Goal: Information Seeking & Learning: Learn about a topic

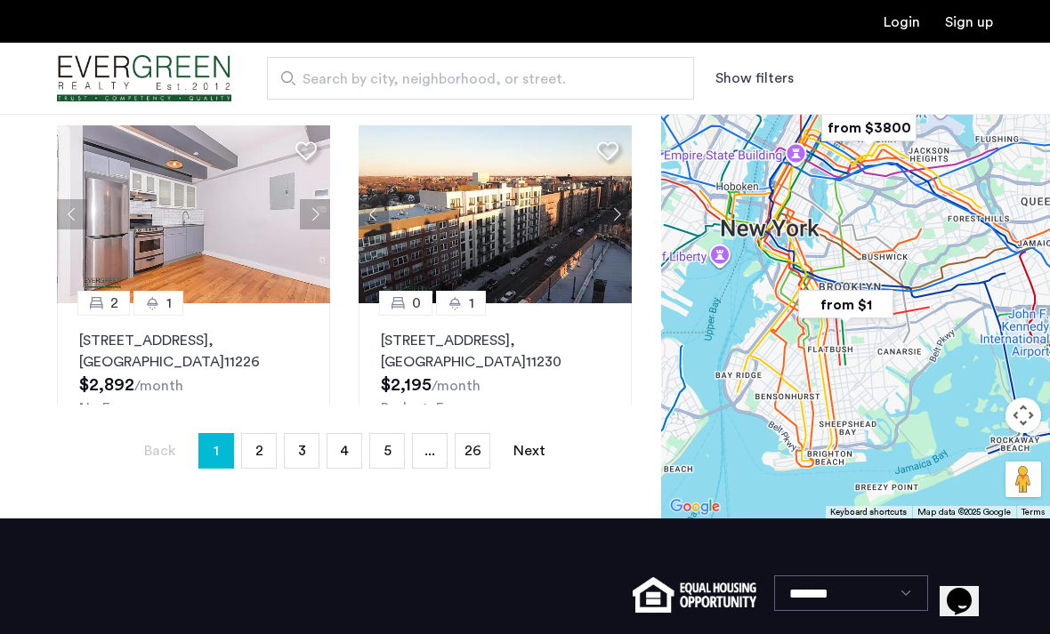
scroll to position [1461, 0]
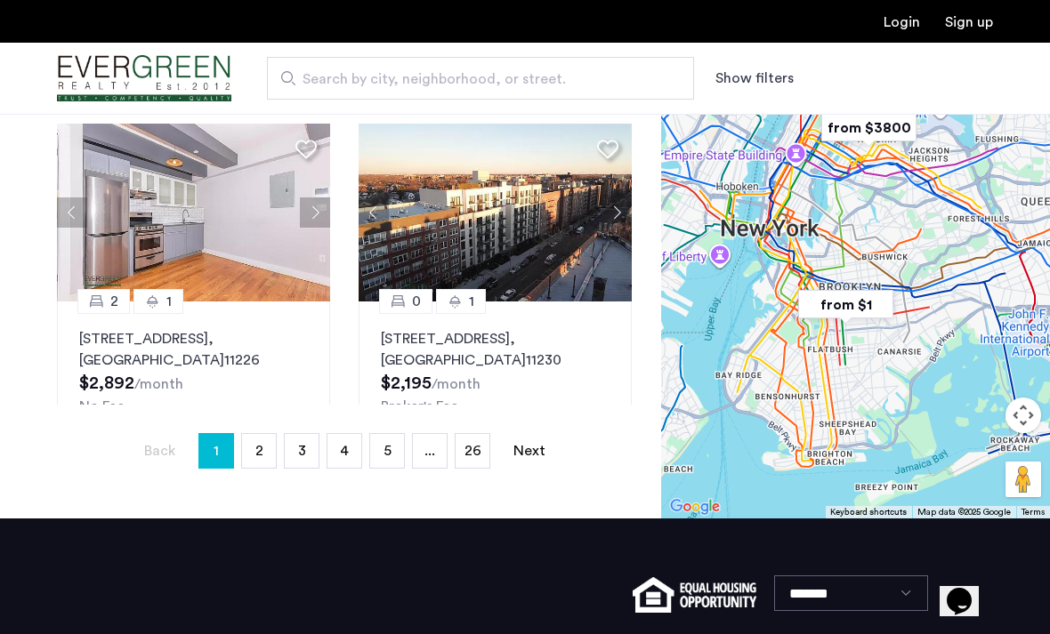
click at [487, 439] on link "page 26" at bounding box center [472, 451] width 34 height 34
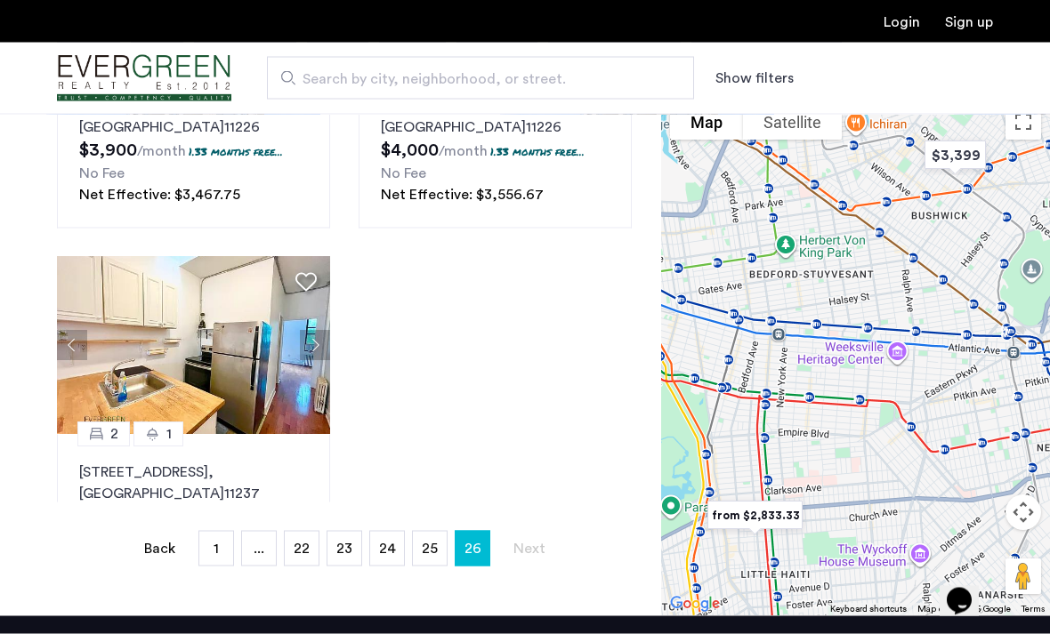
scroll to position [354, 0]
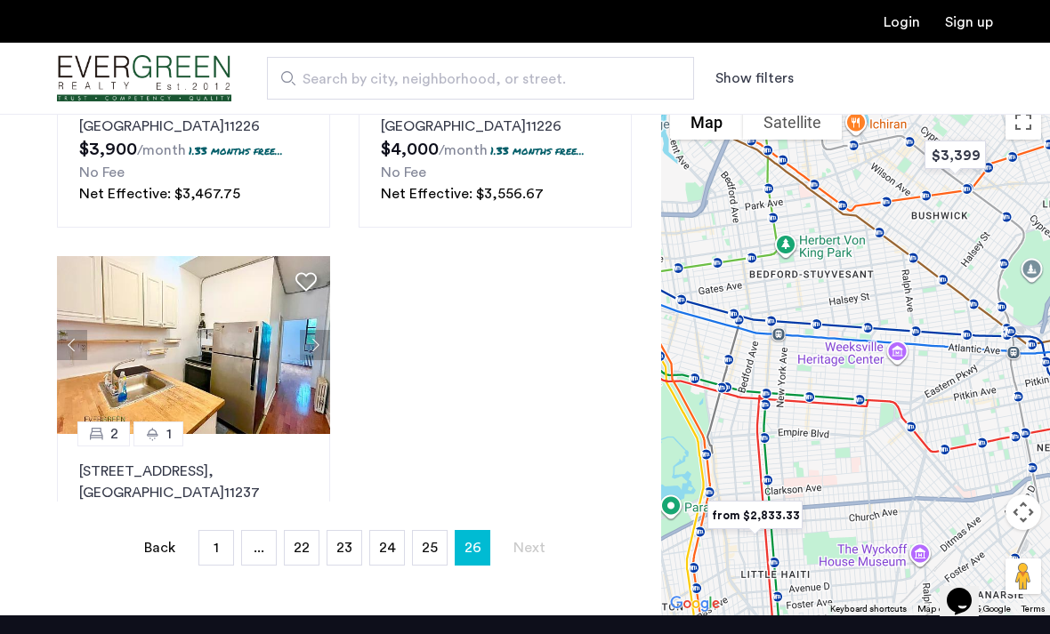
click at [434, 555] on span "25" at bounding box center [430, 548] width 16 height 14
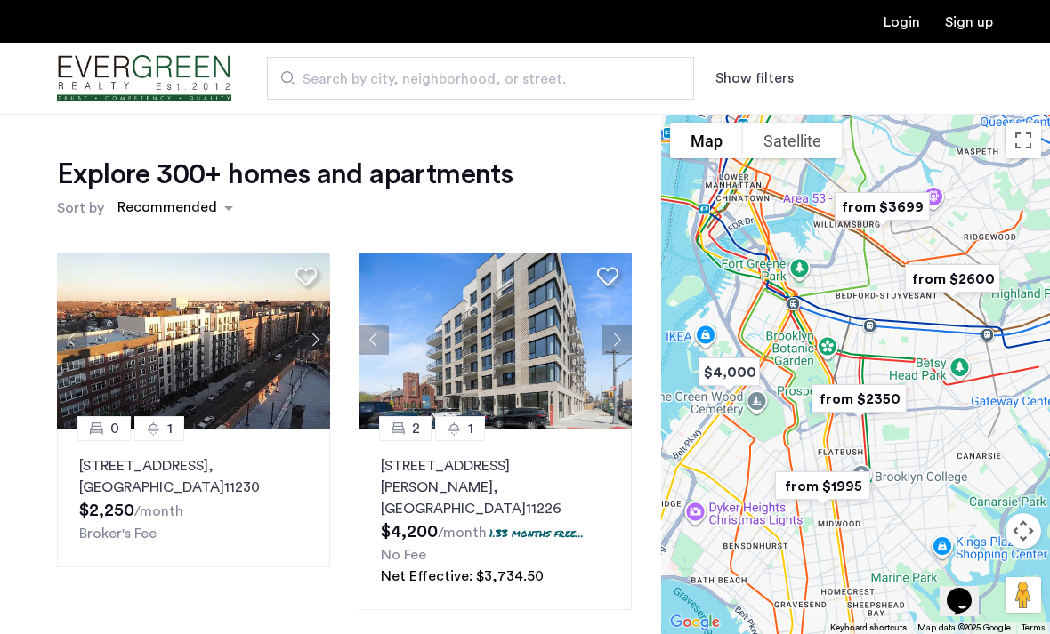
scroll to position [337, 0]
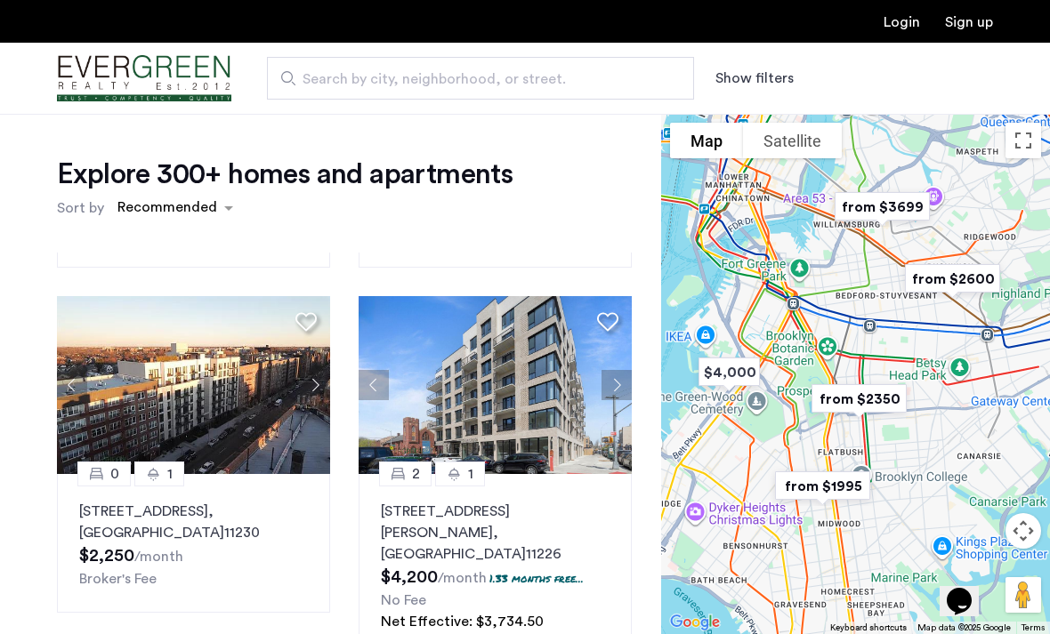
click at [307, 384] on button "Next apartment" at bounding box center [315, 385] width 30 height 30
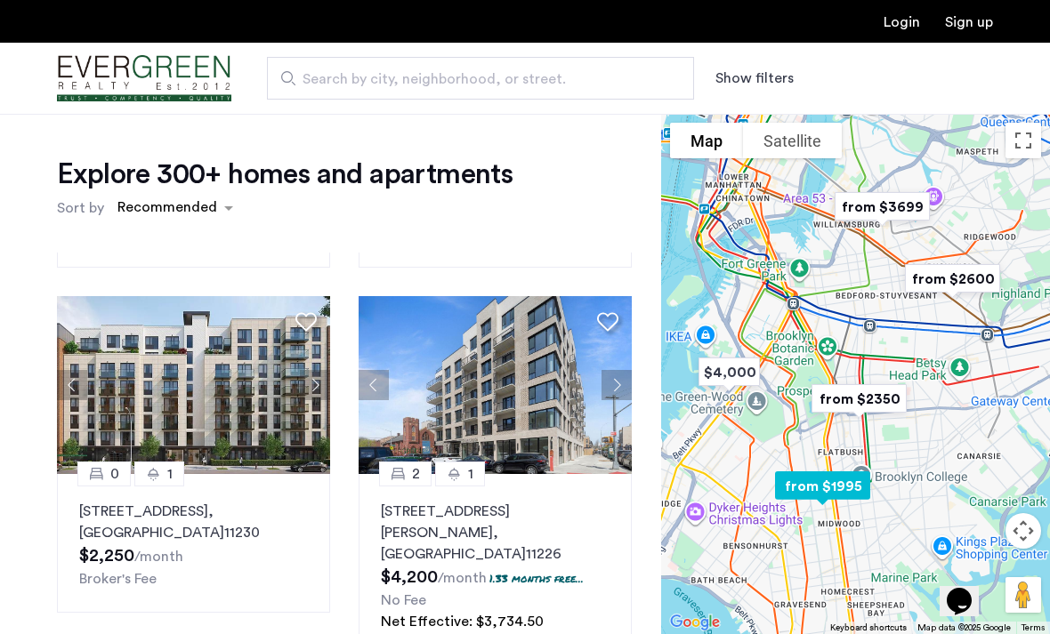
click at [313, 383] on button "Next apartment" at bounding box center [315, 385] width 30 height 30
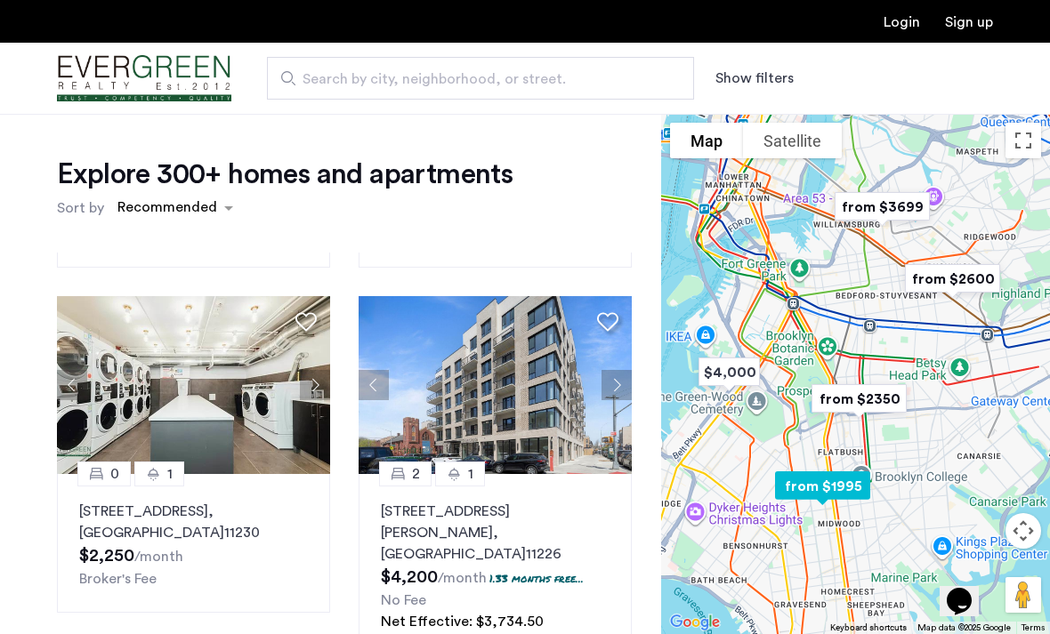
click at [321, 378] on button "Next apartment" at bounding box center [315, 385] width 30 height 30
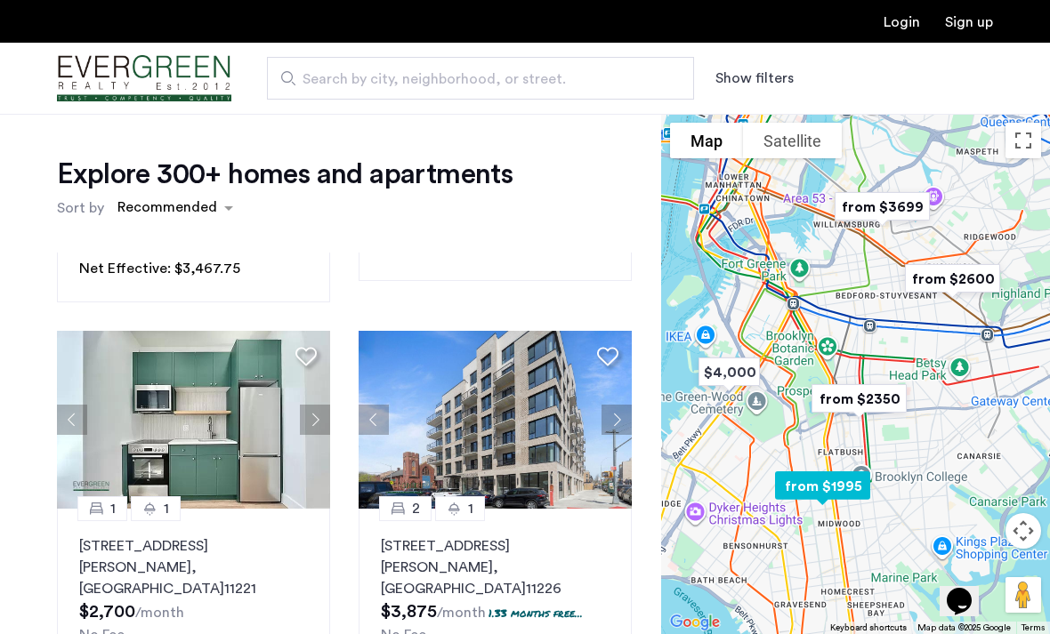
scroll to position [1459, 0]
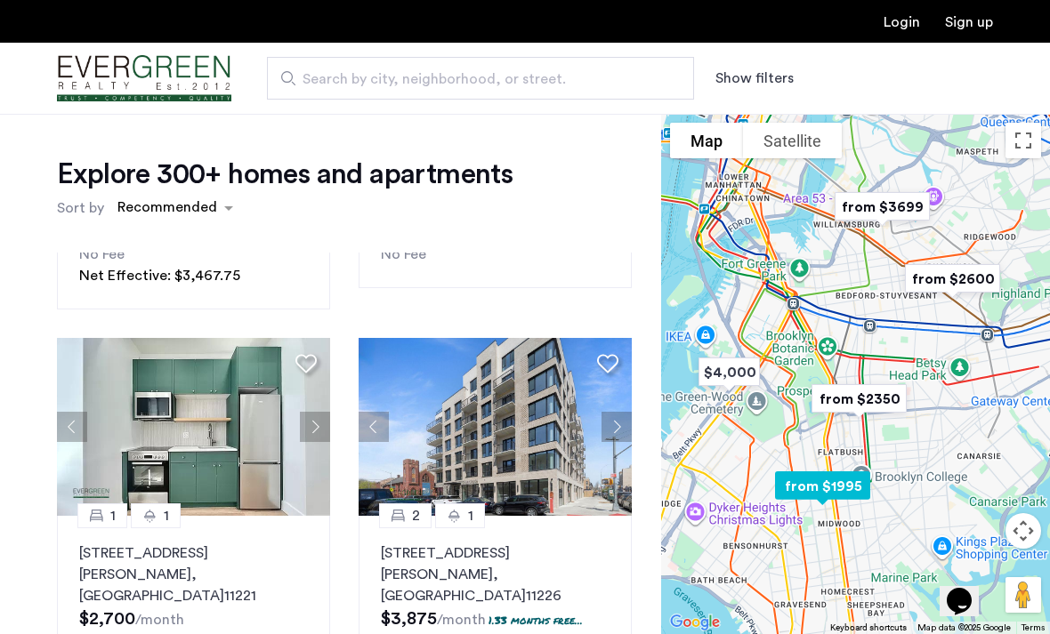
click at [318, 412] on button "Next apartment" at bounding box center [315, 427] width 30 height 30
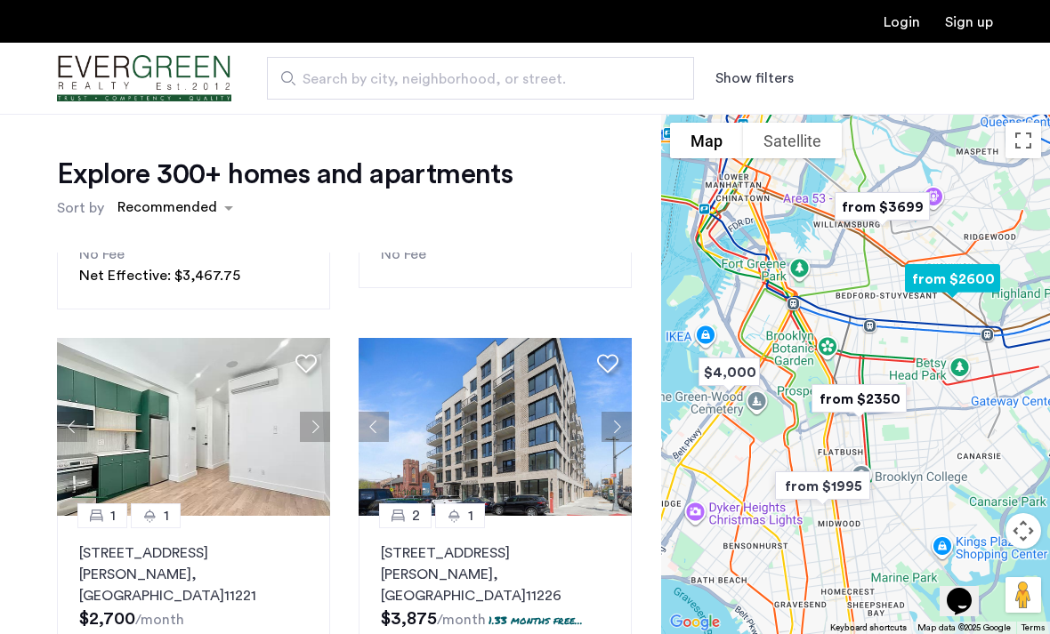
click at [320, 382] on img at bounding box center [194, 427] width 274 height 178
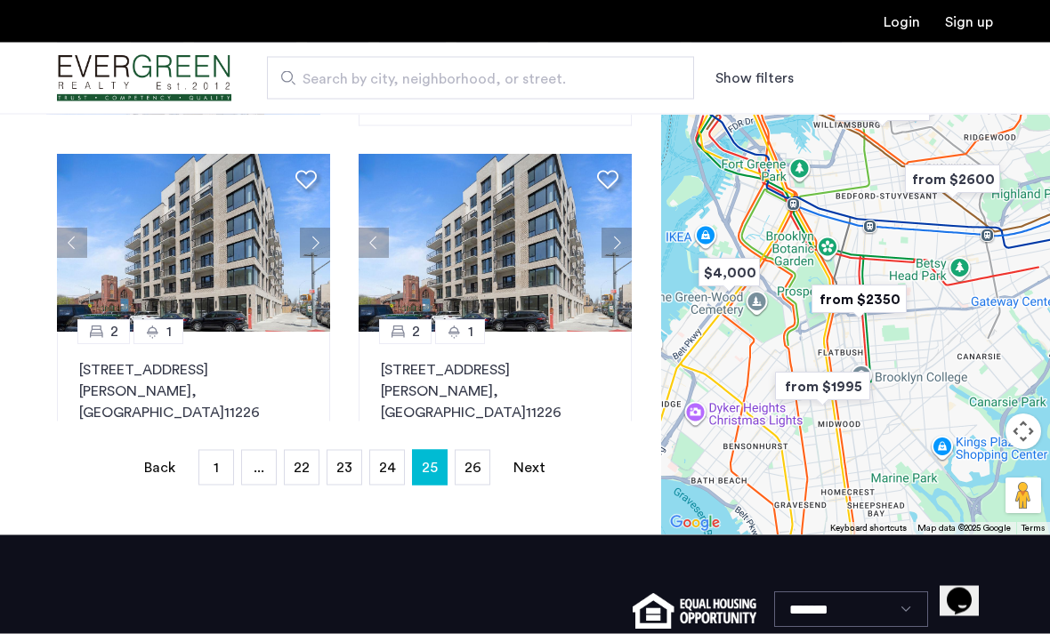
scroll to position [0, 0]
click at [381, 468] on span "24" at bounding box center [387, 467] width 17 height 14
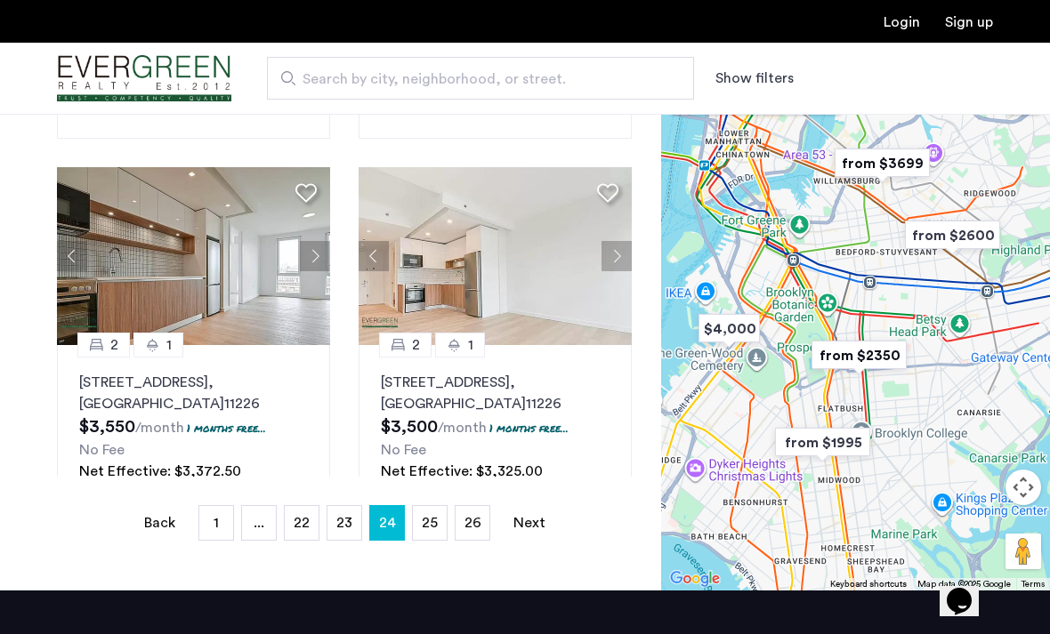
click at [212, 524] on link "page 1" at bounding box center [216, 523] width 34 height 34
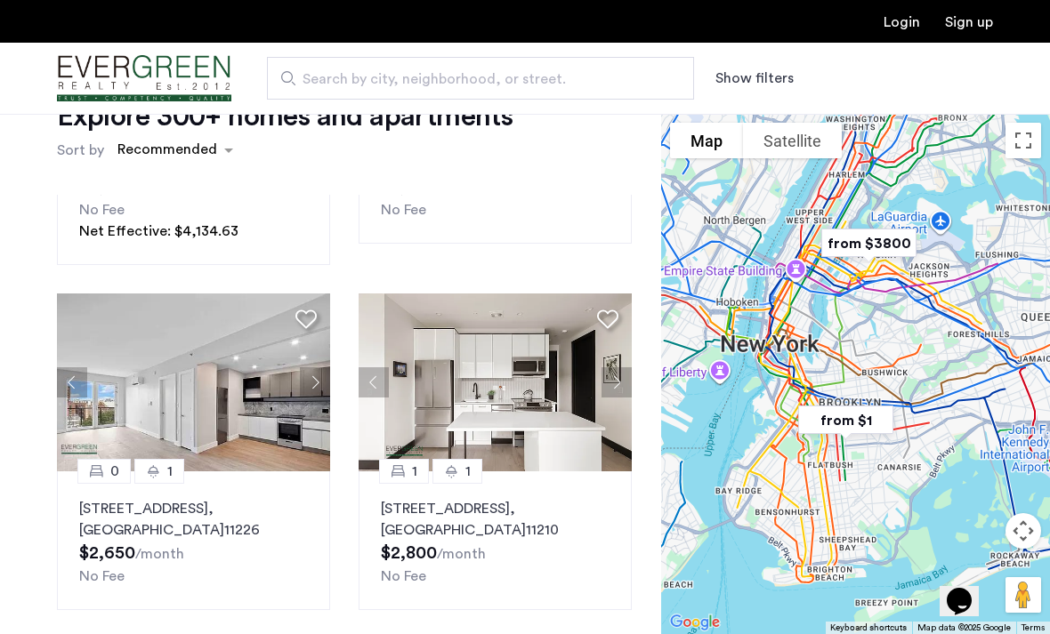
click at [313, 367] on button "Next apartment" at bounding box center [315, 382] width 30 height 30
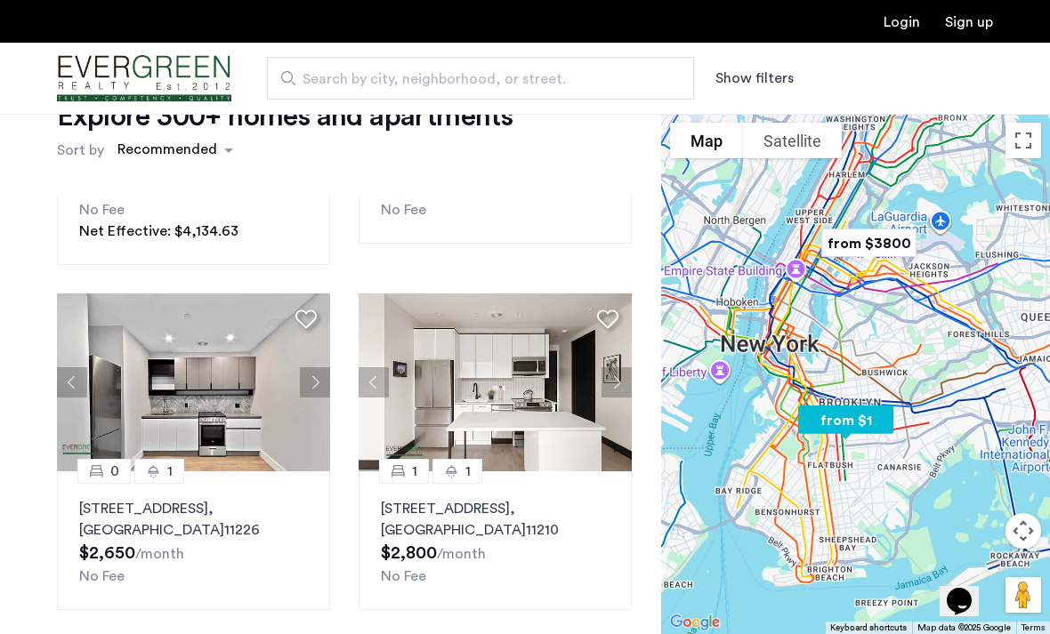
click at [316, 367] on button "Next apartment" at bounding box center [315, 382] width 30 height 30
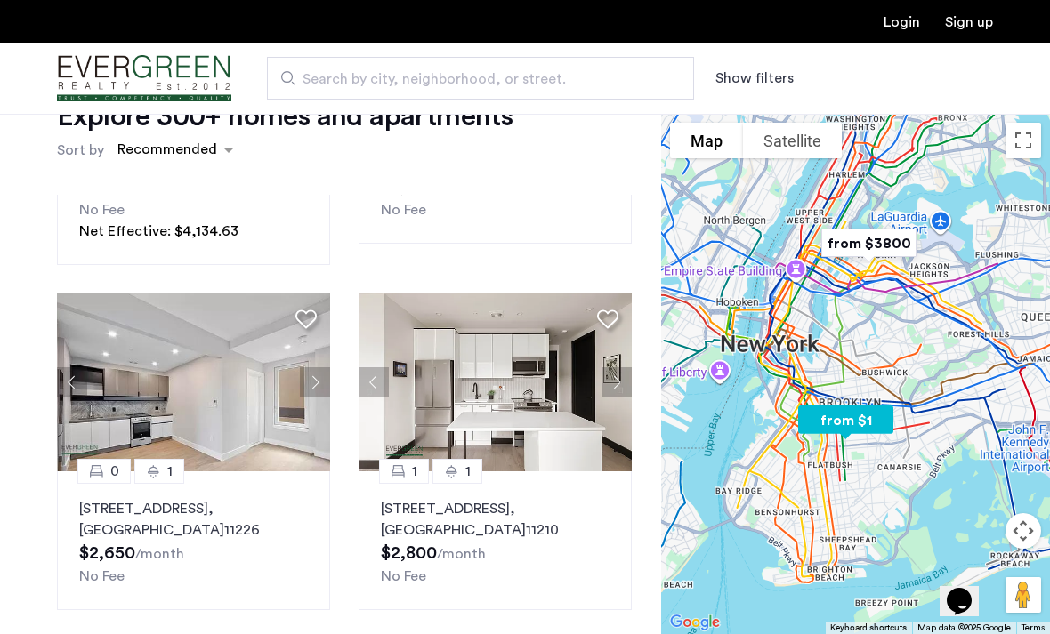
click at [322, 367] on button "Next apartment" at bounding box center [315, 382] width 30 height 30
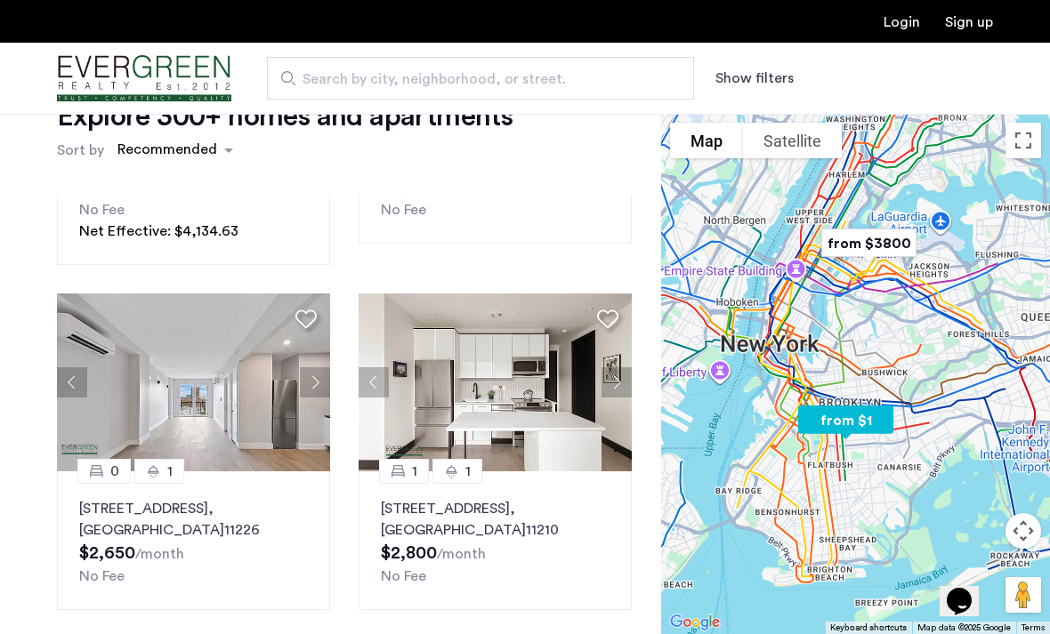
click at [318, 368] on button "Next apartment" at bounding box center [315, 382] width 30 height 30
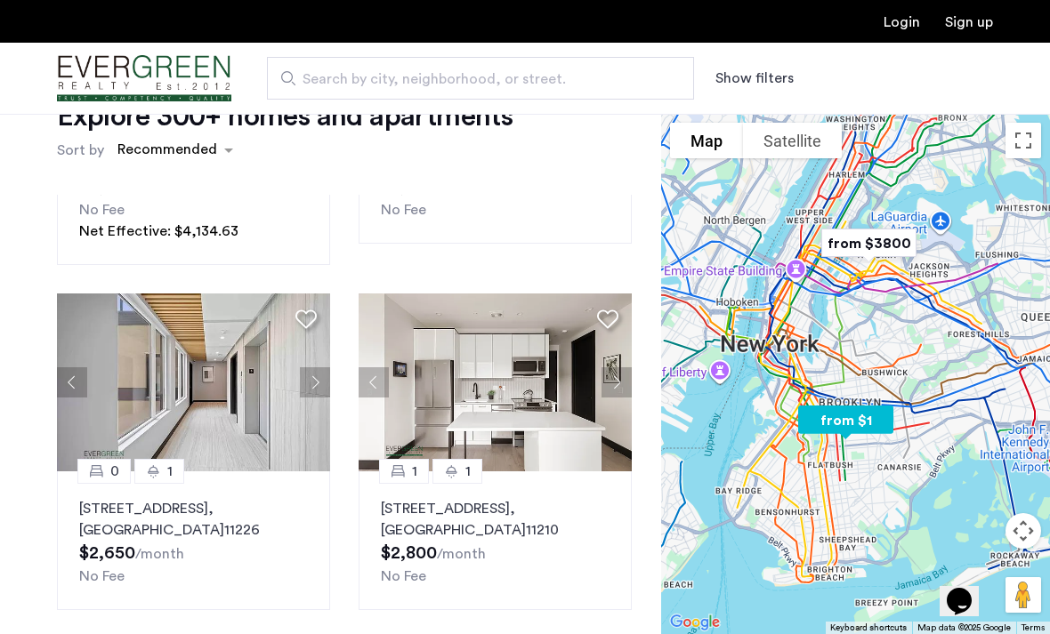
click at [317, 367] on button "Next apartment" at bounding box center [315, 382] width 30 height 30
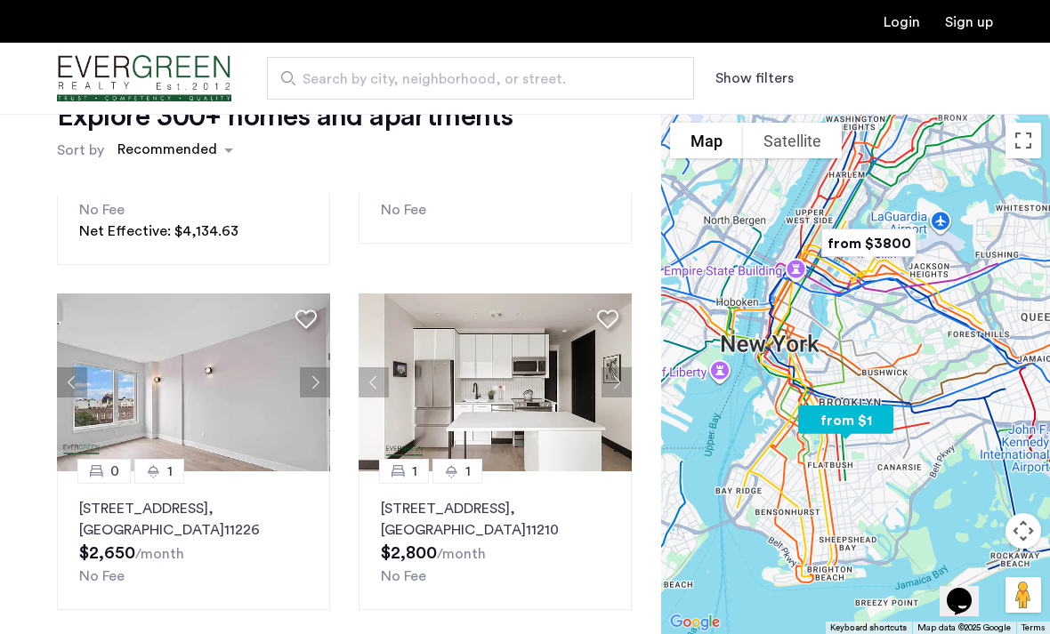
click at [183, 459] on div "1" at bounding box center [159, 471] width 50 height 25
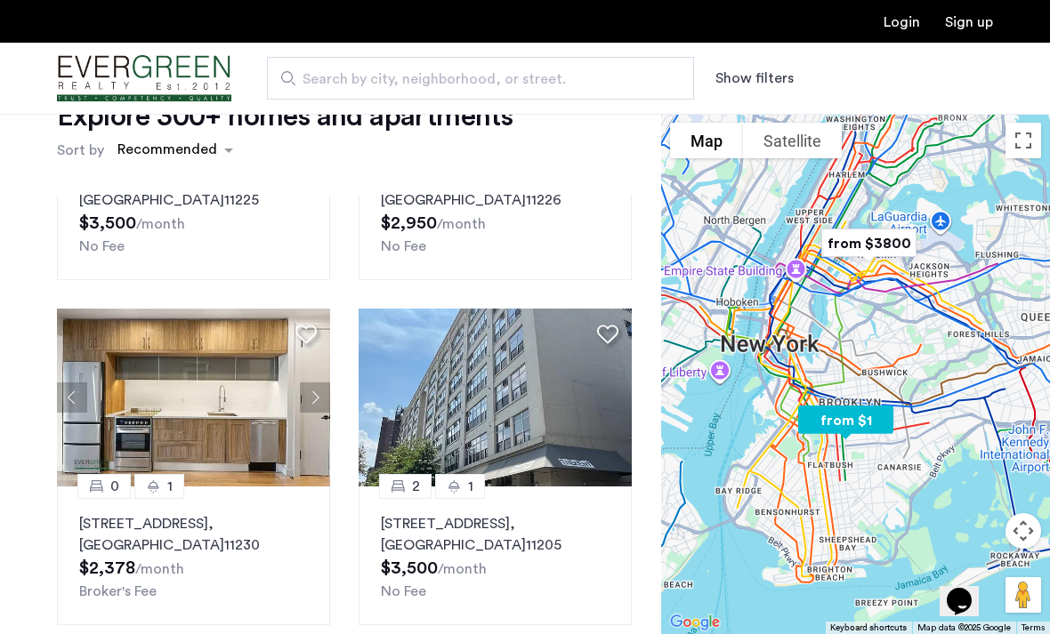
scroll to position [1325, 0]
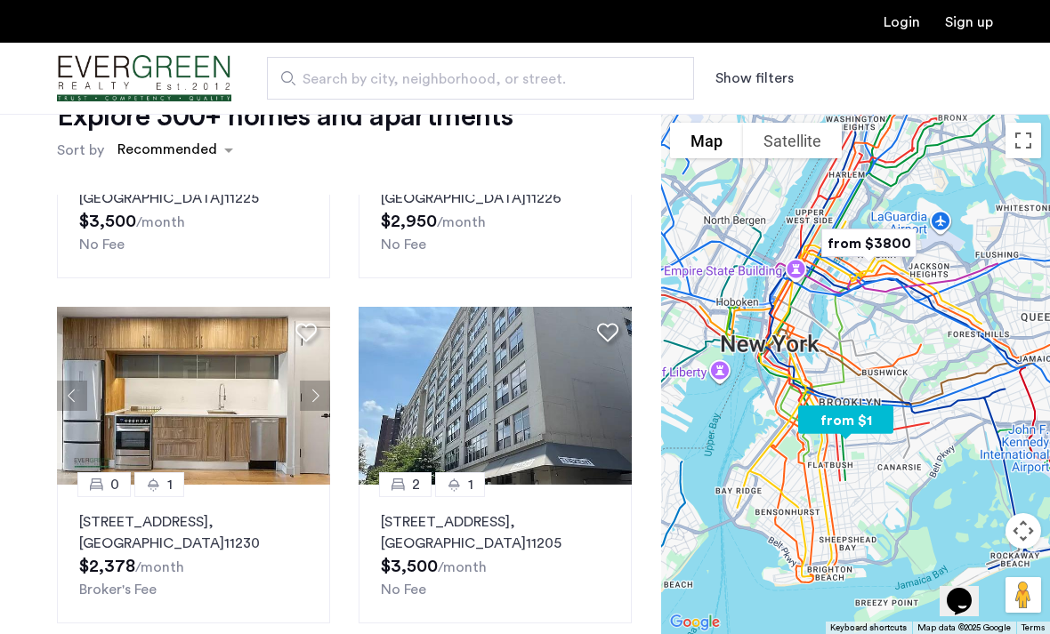
click at [312, 381] on button "Next apartment" at bounding box center [315, 396] width 30 height 30
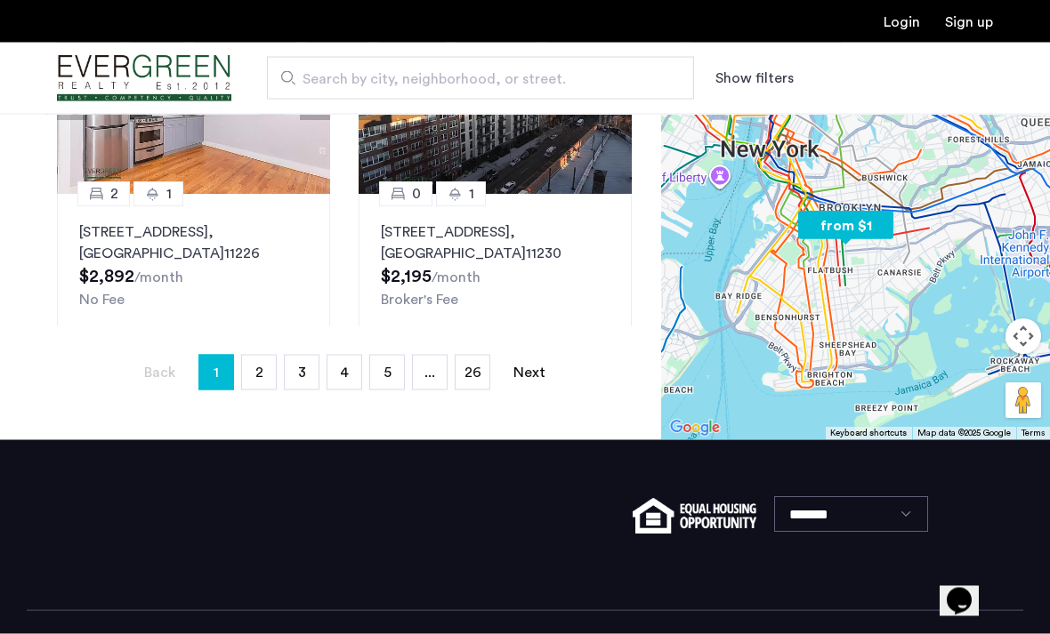
scroll to position [535, 0]
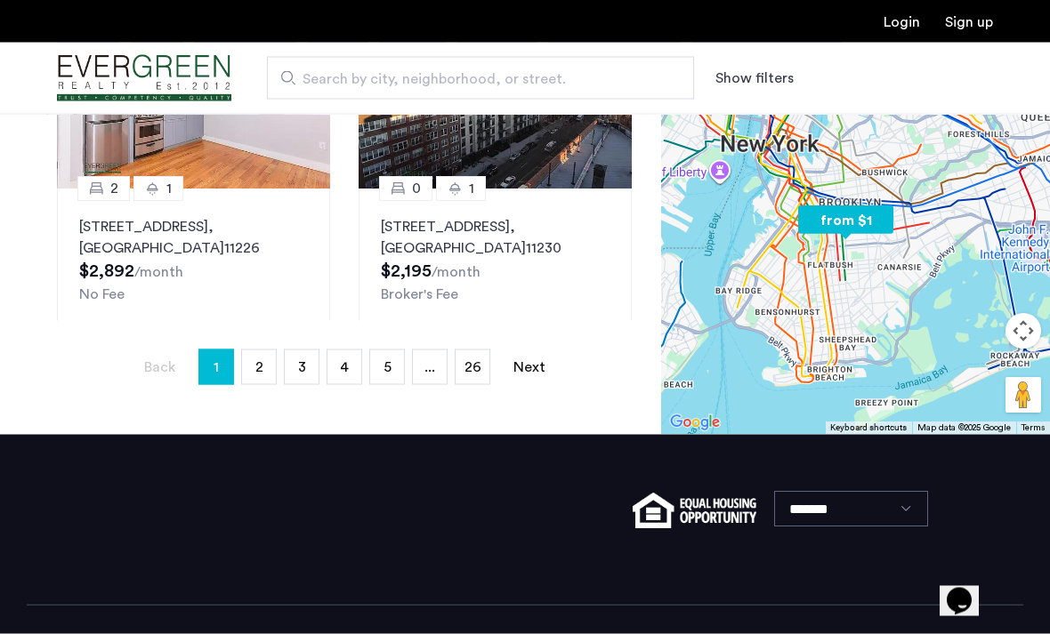
click at [306, 365] on link "page 3" at bounding box center [302, 367] width 34 height 34
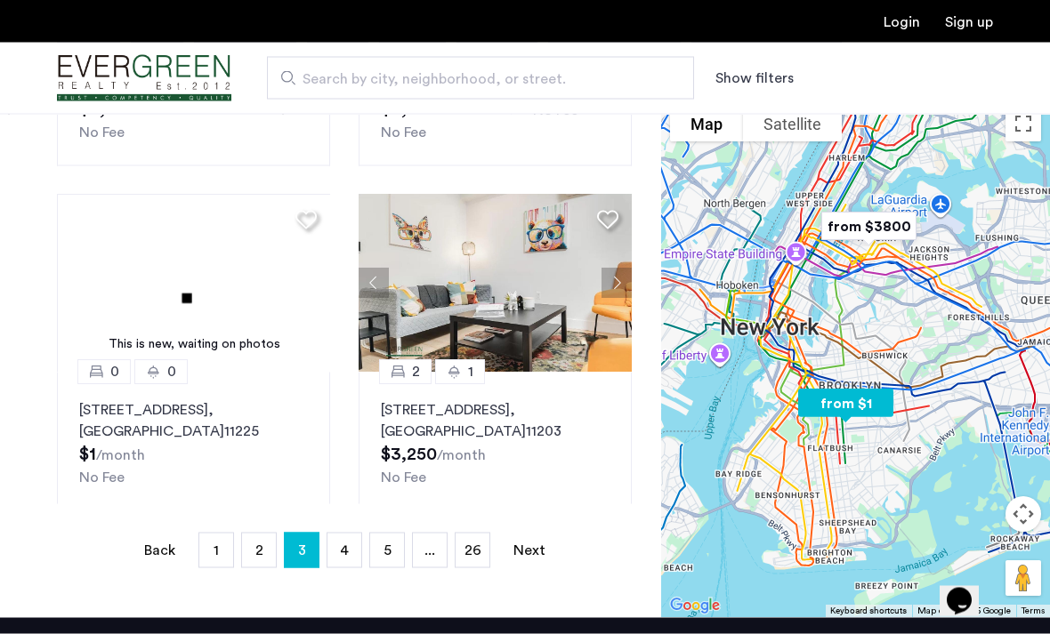
scroll to position [368, 0]
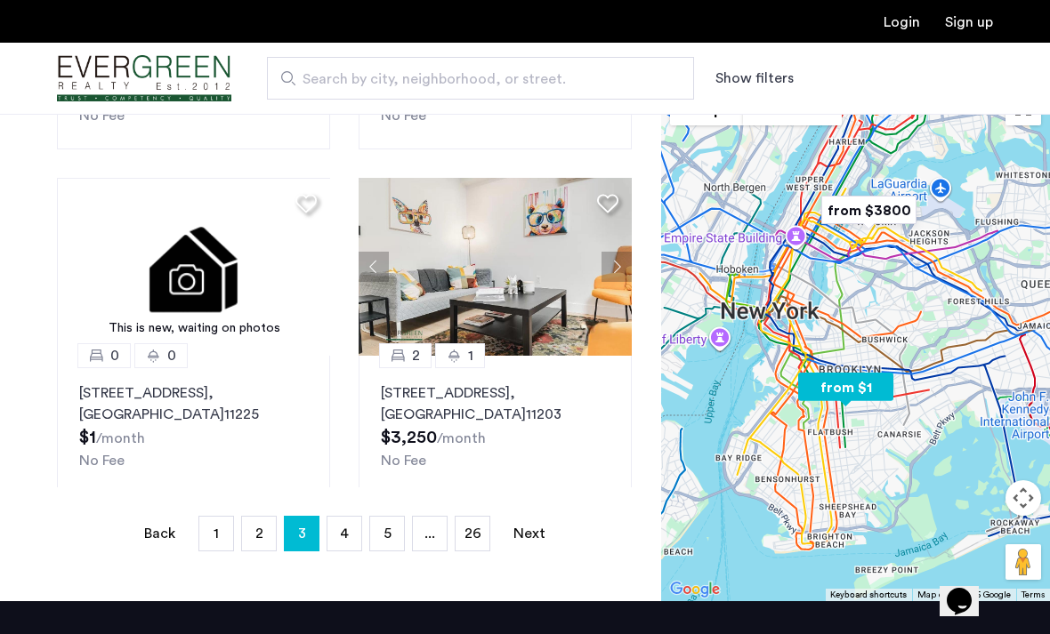
click at [349, 544] on link "page 4" at bounding box center [344, 534] width 34 height 34
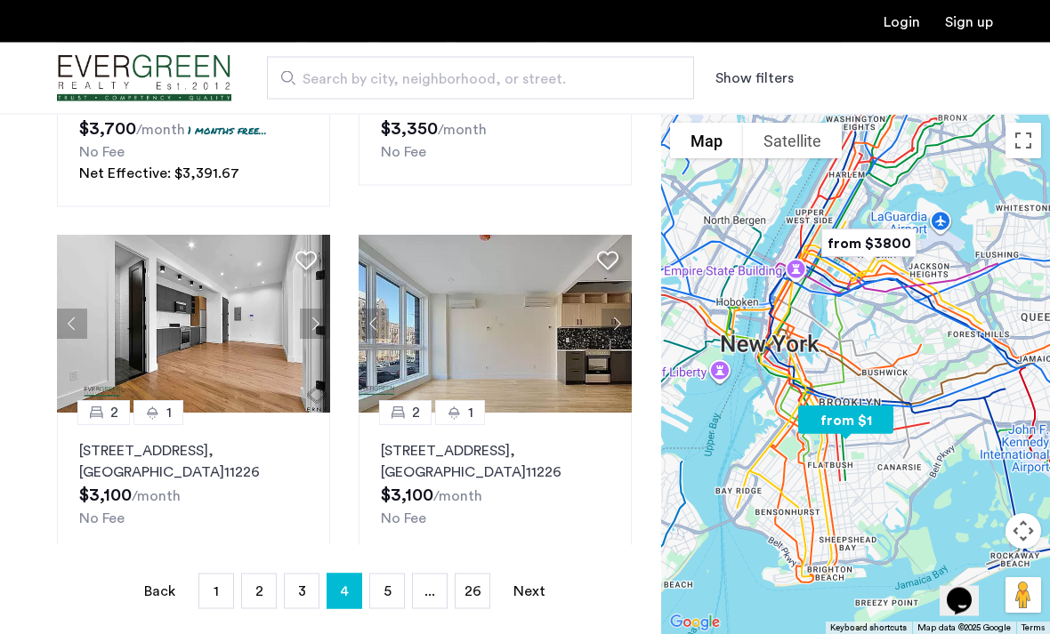
scroll to position [311, 0]
click at [388, 595] on span "5" at bounding box center [387, 591] width 8 height 14
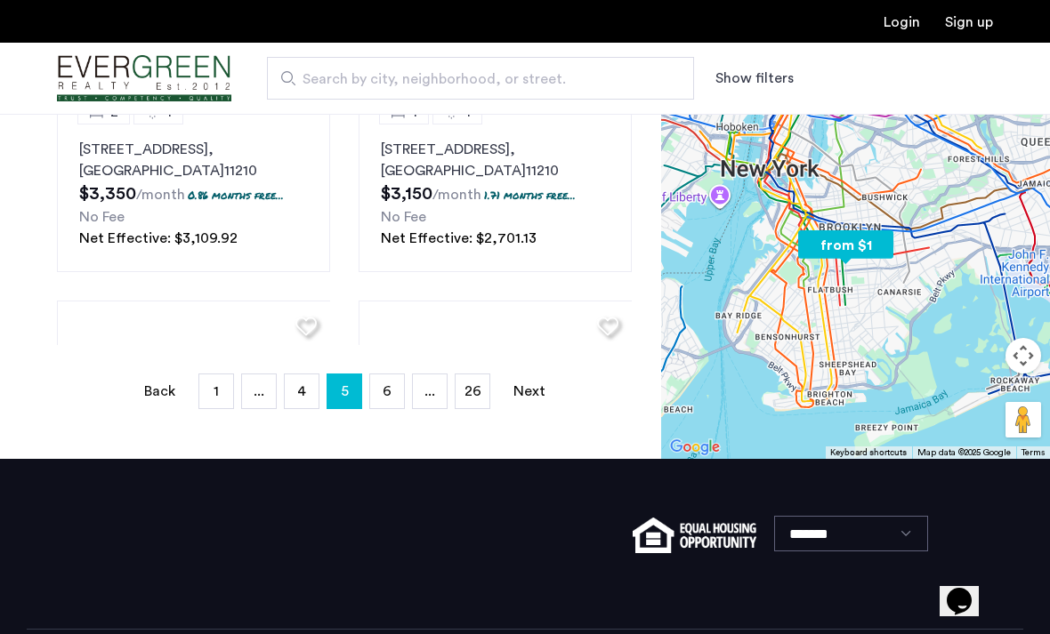
scroll to position [60, 0]
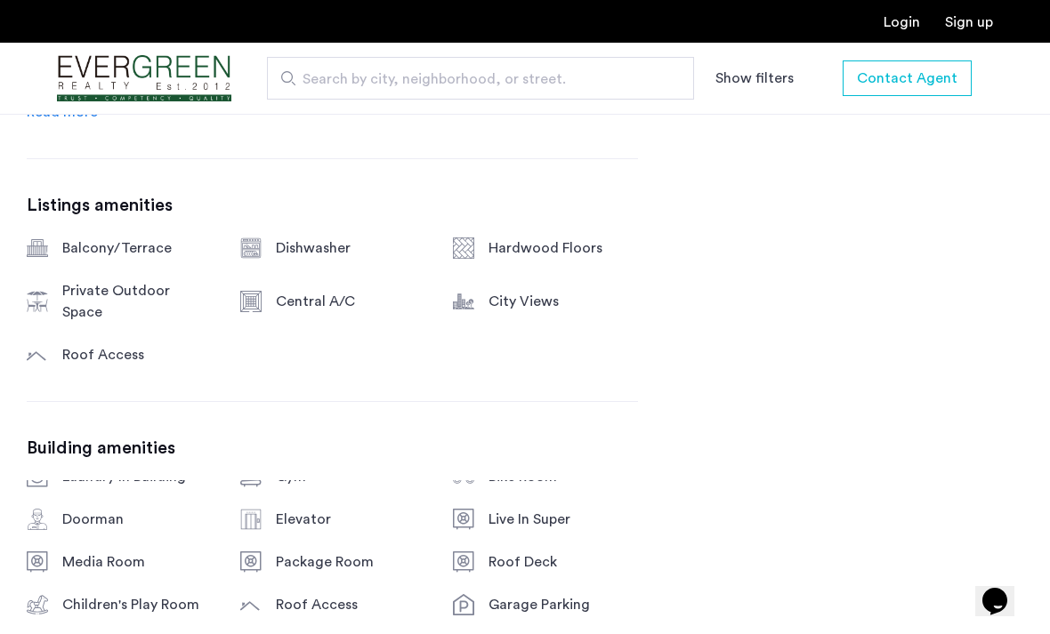
scroll to position [1032, 0]
